Goal: Information Seeking & Learning: Learn about a topic

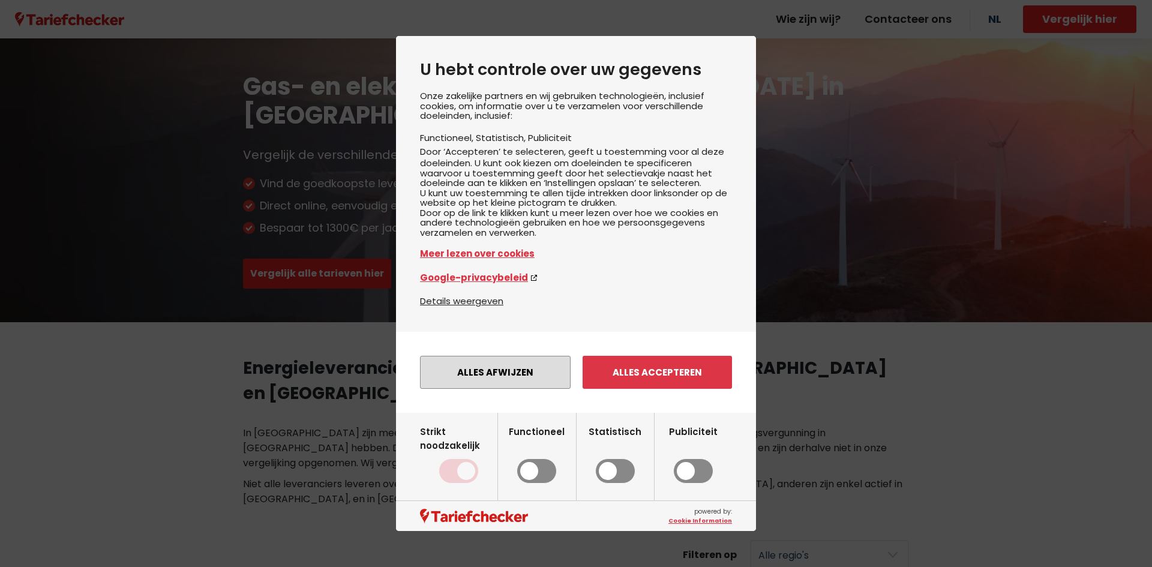
click at [467, 383] on button "Alles afwijzen" at bounding box center [495, 372] width 151 height 33
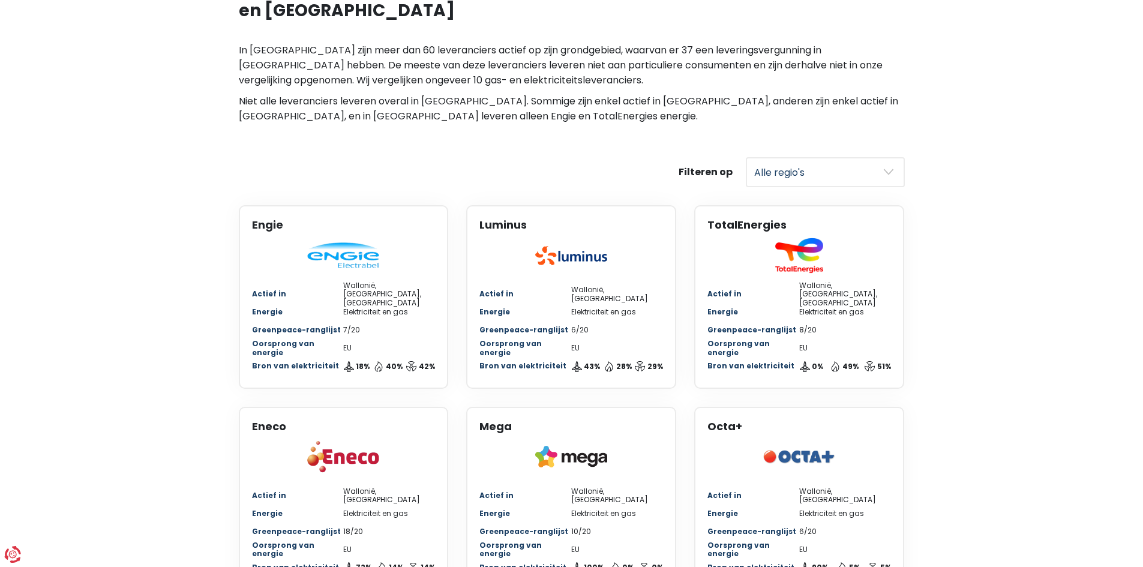
scroll to position [391, 0]
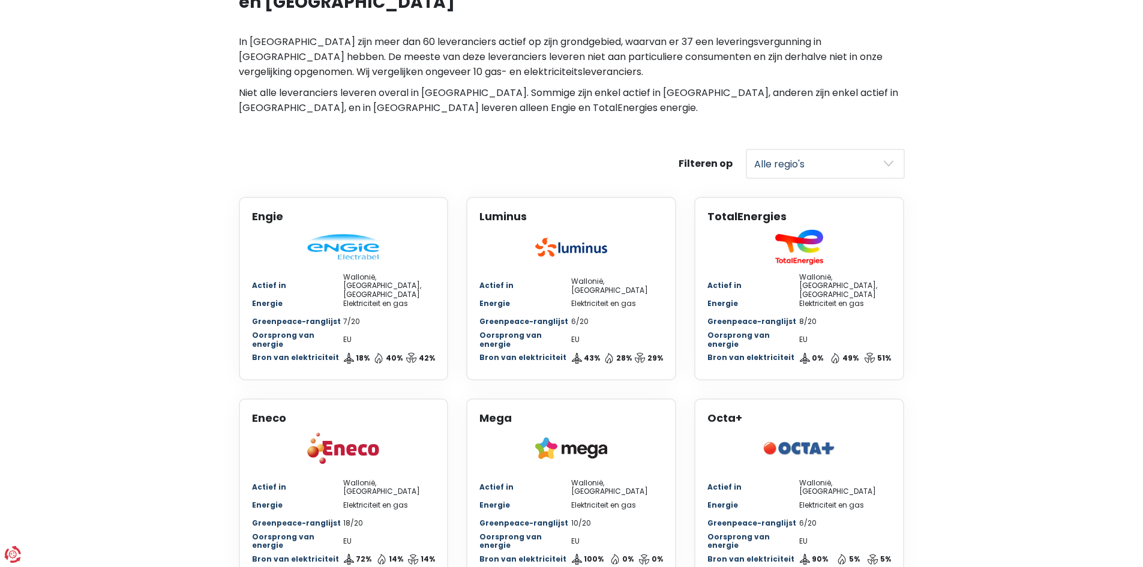
click at [887, 149] on select "Alle regio's [GEOGRAPHIC_DATA] Wallonië" at bounding box center [825, 164] width 159 height 30
select select "[GEOGRAPHIC_DATA]"
click at [746, 149] on select "Alle regio's [GEOGRAPHIC_DATA] Wallonië" at bounding box center [825, 164] width 159 height 30
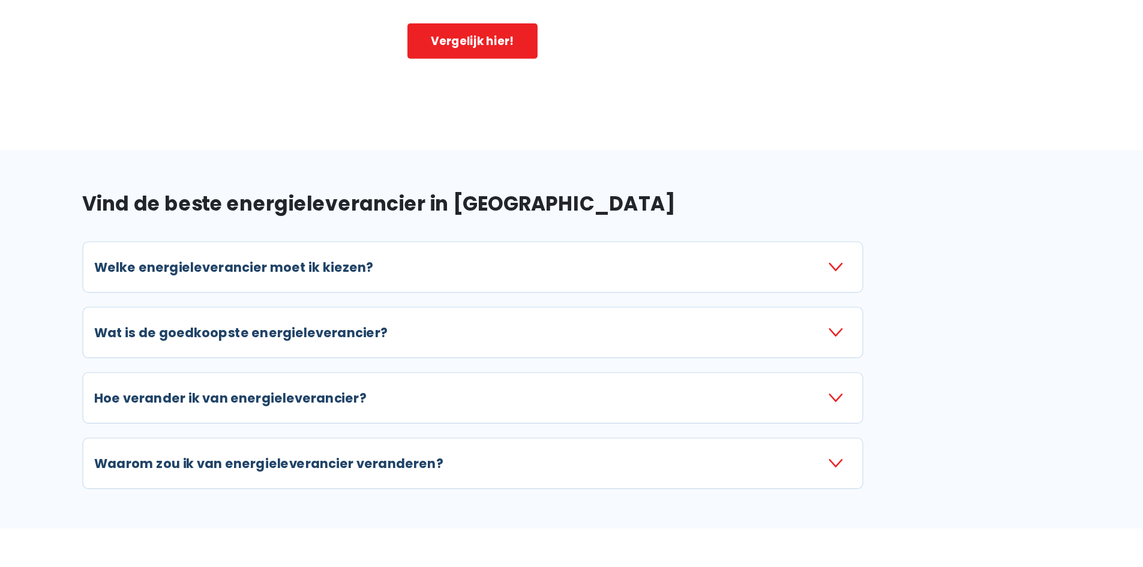
scroll to position [1528, 0]
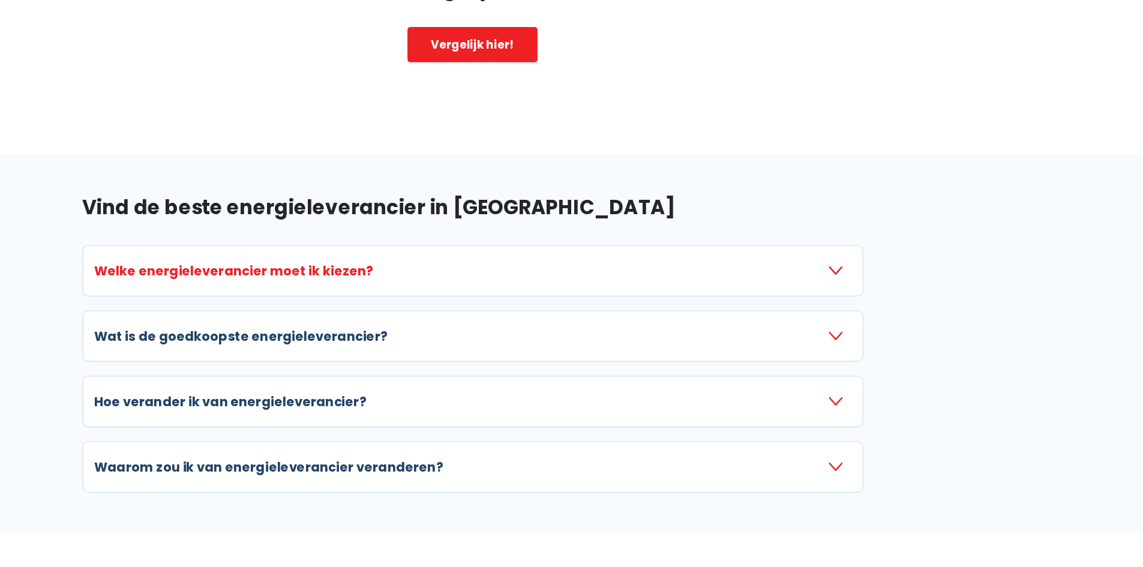
click at [880, 225] on icon "button" at bounding box center [881, 231] width 12 height 12
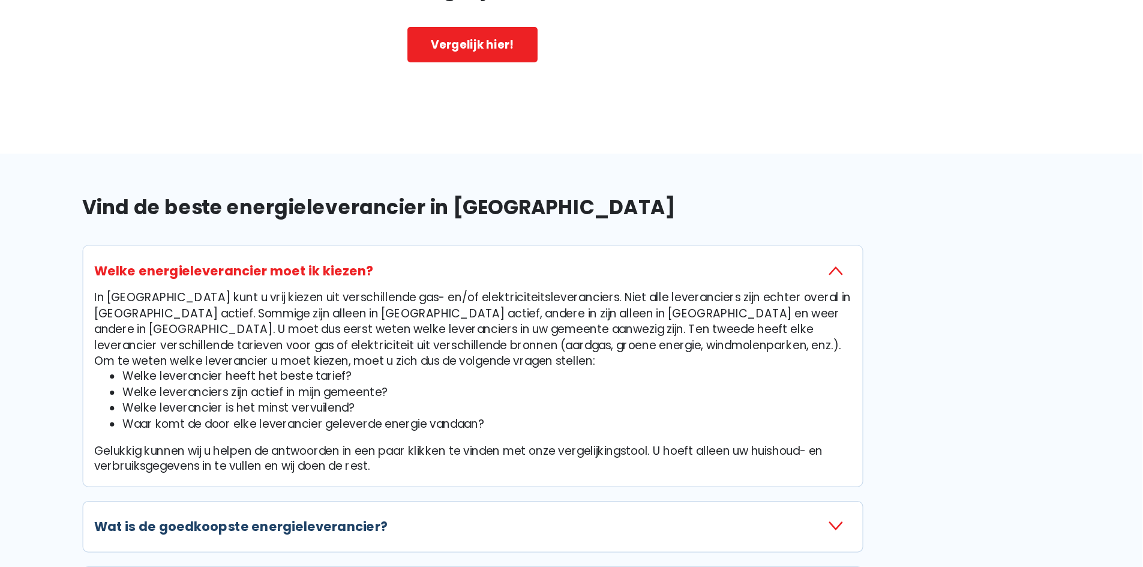
click at [883, 225] on icon "button" at bounding box center [881, 231] width 12 height 12
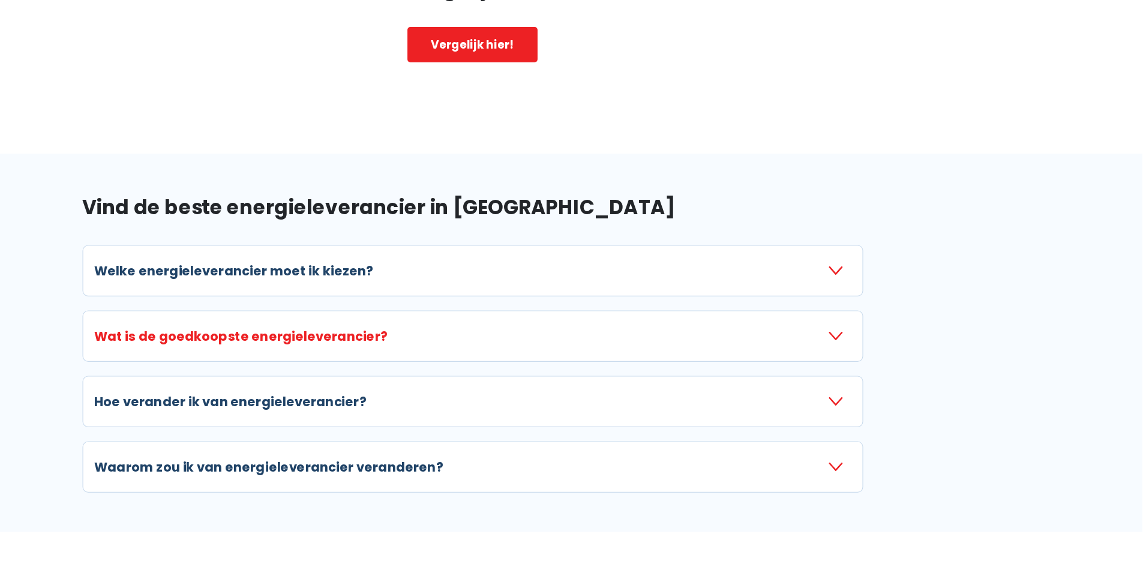
click at [883, 281] on icon "button" at bounding box center [881, 287] width 12 height 12
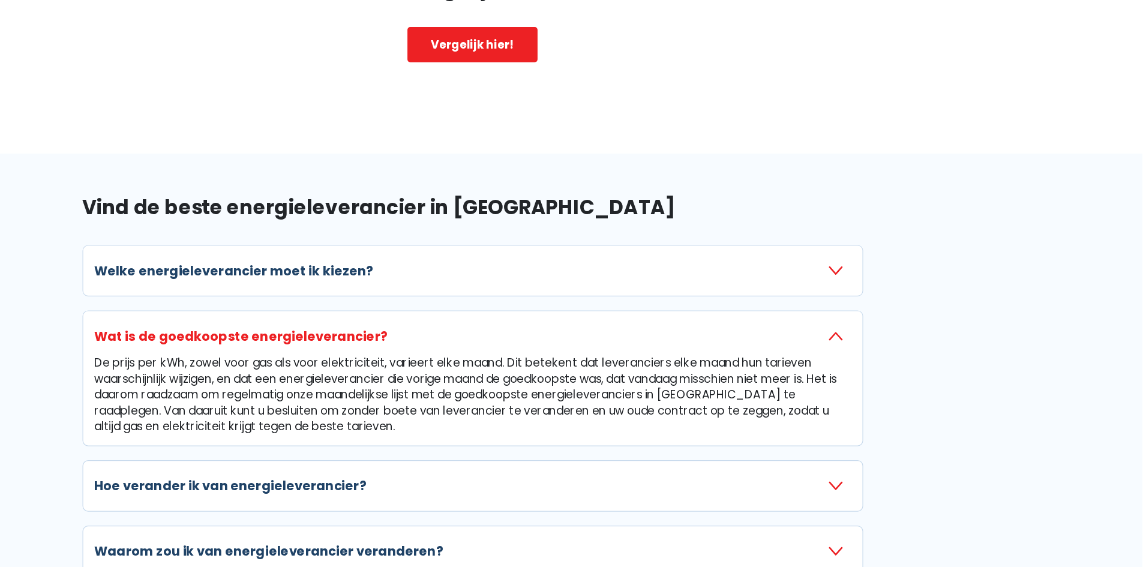
click at [883, 281] on icon "button" at bounding box center [881, 287] width 12 height 12
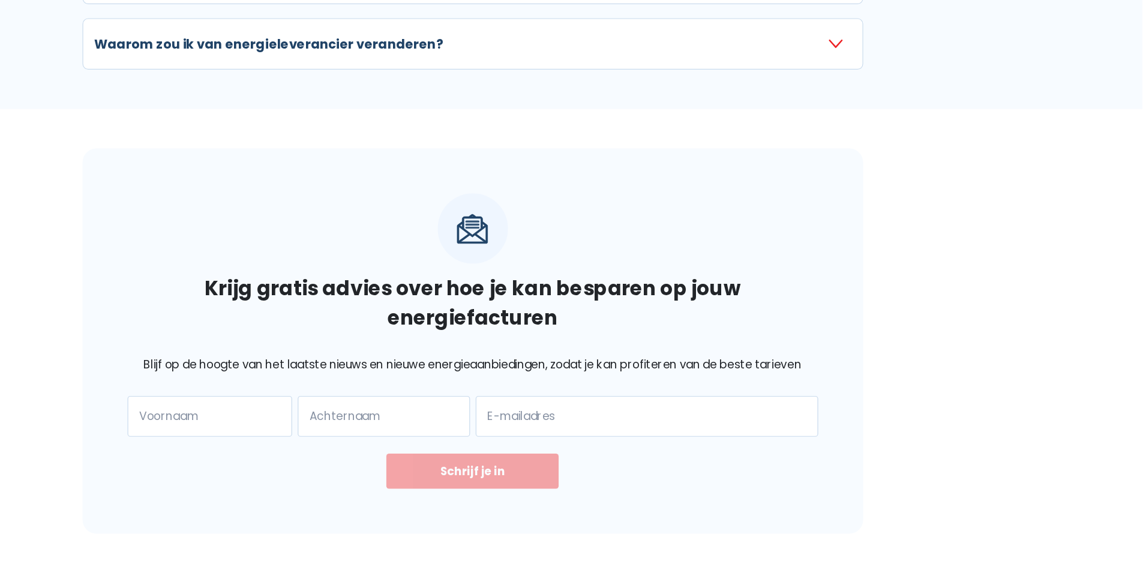
scroll to position [1805, 0]
drag, startPoint x: 1140, startPoint y: 440, endPoint x: 1150, endPoint y: 394, distance: 47.3
click at [706, 232] on div "Krijg gratis advies over hoe je kan besparen op jouw energiefacturen Blijf op d…" at bounding box center [572, 373] width 666 height 329
